Goal: Task Accomplishment & Management: Manage account settings

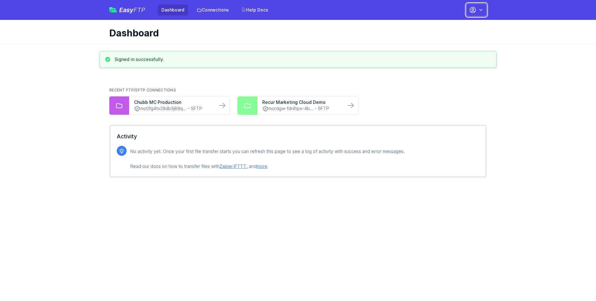
click at [475, 12] on icon "button" at bounding box center [473, 10] width 6 height 6
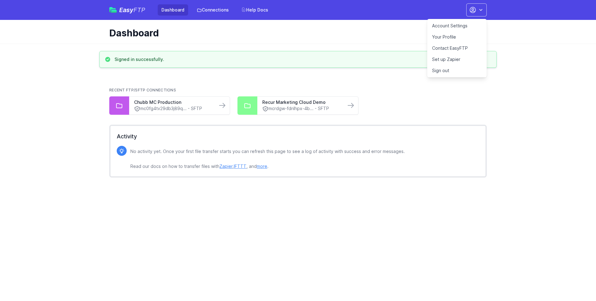
click at [447, 27] on link "Account Settings" at bounding box center [457, 25] width 60 height 11
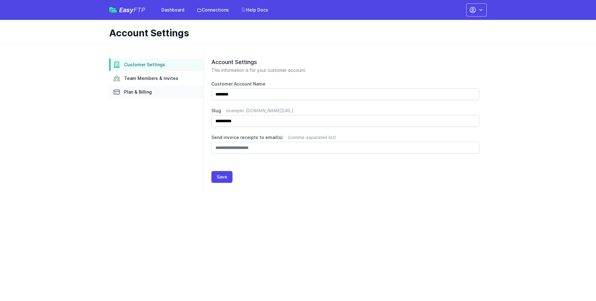
click at [133, 93] on span "Plan & Billing" at bounding box center [138, 92] width 28 height 6
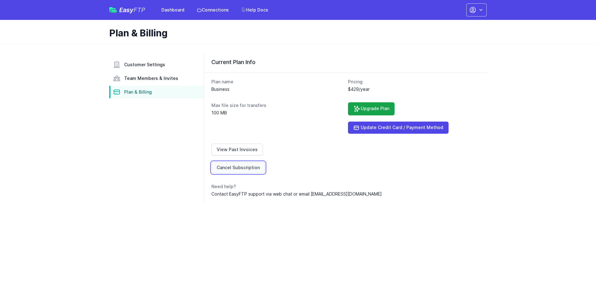
click at [246, 168] on link "Cancel Subscription" at bounding box center [239, 168] width 54 height 12
